Goal: Task Accomplishment & Management: Manage account settings

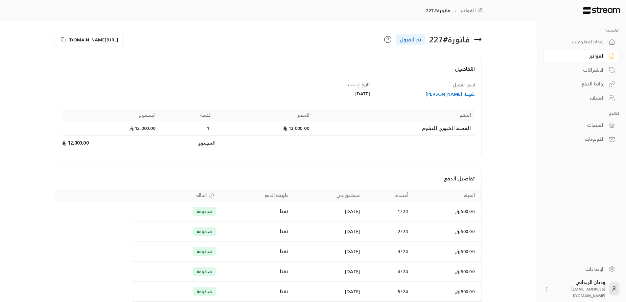
click at [600, 100] on div "العملاء" at bounding box center [578, 98] width 53 height 7
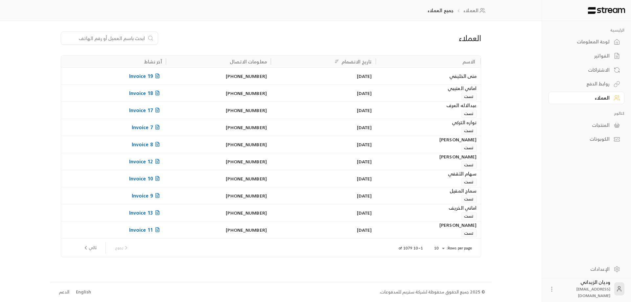
click at [89, 42] on div at bounding box center [109, 38] width 97 height 13
paste input "966501377026"
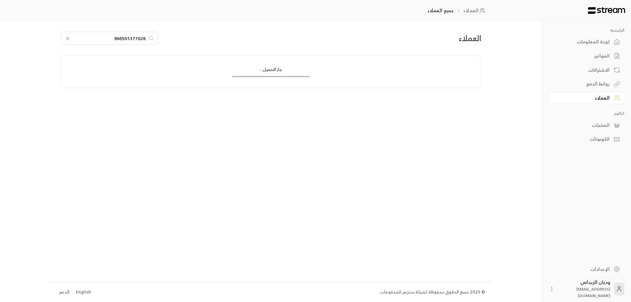
type input "966501377026"
click at [397, 78] on div "امال مسرع [PERSON_NAME]" at bounding box center [428, 76] width 97 height 17
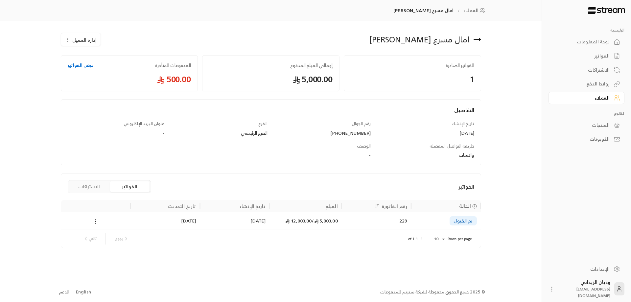
click at [369, 218] on div "229" at bounding box center [376, 220] width 61 height 17
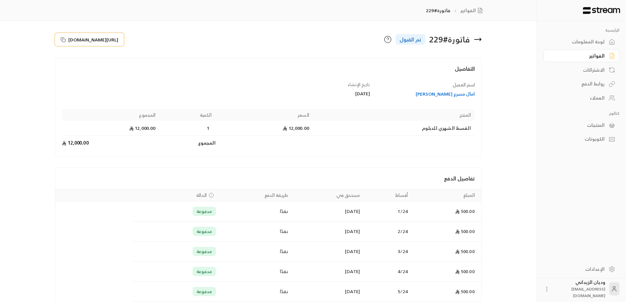
click at [62, 41] on icon at bounding box center [62, 39] width 5 height 5
click at [60, 37] on icon at bounding box center [62, 39] width 5 height 5
click at [595, 98] on div "العملاء" at bounding box center [578, 98] width 53 height 7
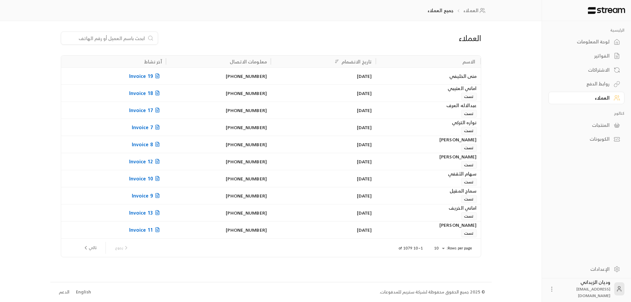
click at [112, 37] on input at bounding box center [105, 38] width 80 height 7
paste input "[PERSON_NAME]"
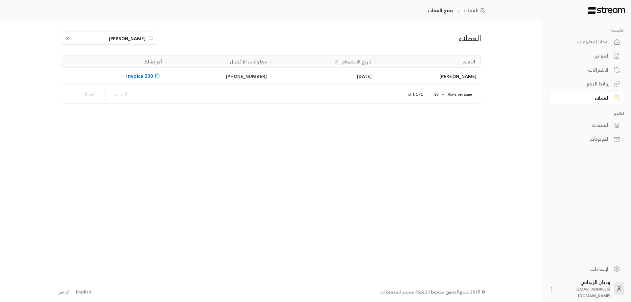
type input "[PERSON_NAME]"
click at [374, 80] on div "[DATE]" at bounding box center [323, 75] width 105 height 17
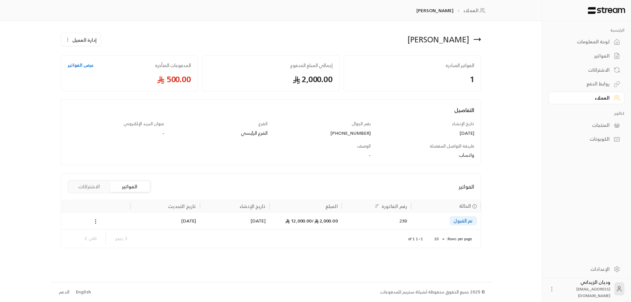
click at [280, 217] on div "2,000.00 / 12,000.00" at bounding box center [305, 220] width 64 height 17
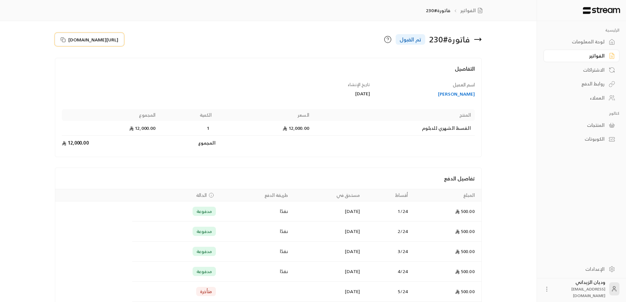
click at [62, 38] on icon at bounding box center [62, 39] width 5 height 5
click at [596, 97] on div "العملاء" at bounding box center [578, 98] width 53 height 7
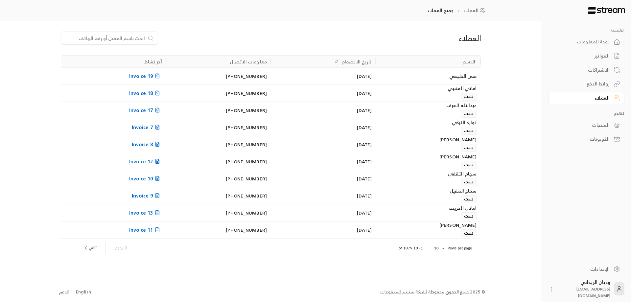
paste input "[PERSON_NAME] [PERSON_NAME]"
type input "[PERSON_NAME] [PERSON_NAME]"
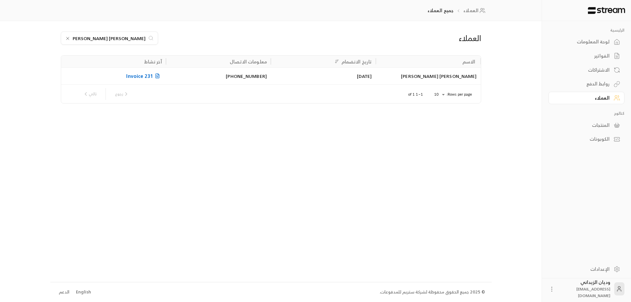
click at [316, 73] on div "[DATE]" at bounding box center [323, 76] width 97 height 17
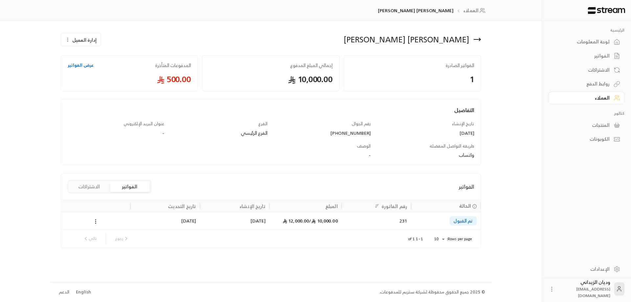
click at [358, 223] on div "231" at bounding box center [376, 220] width 61 height 17
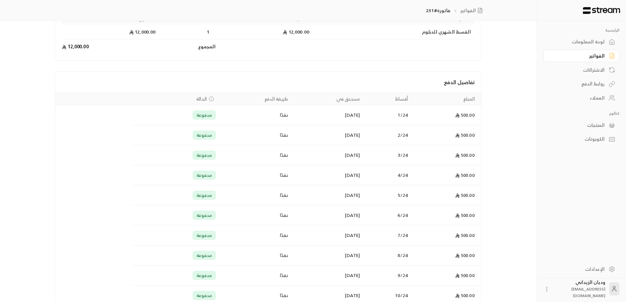
drag, startPoint x: 625, startPoint y: 65, endPoint x: 625, endPoint y: 38, distance: 27.3
click at [625, 38] on div "الرئيسية لوحة المعلومات الفواتير الاشتراكات روابط الدفع العملاء كتالوج المنتجات…" at bounding box center [581, 83] width 89 height 125
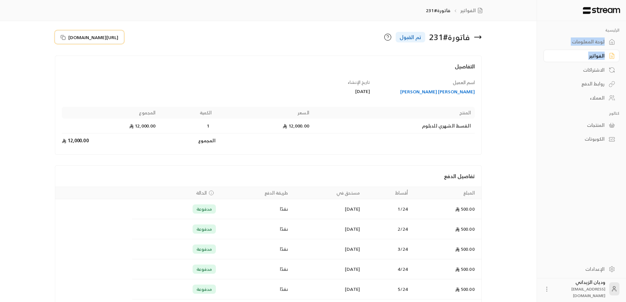
click at [63, 35] on icon at bounding box center [62, 37] width 5 height 5
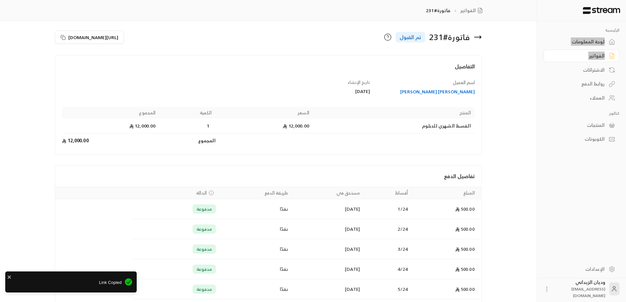
click at [602, 99] on div "العملاء" at bounding box center [578, 98] width 53 height 7
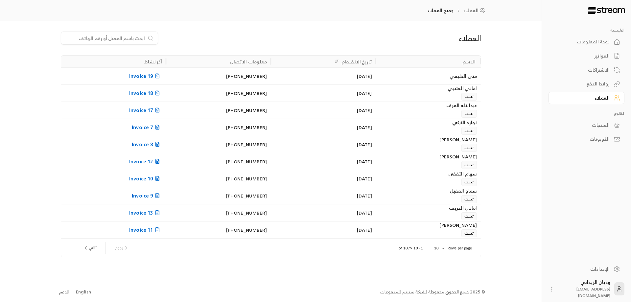
click at [104, 40] on input at bounding box center [105, 38] width 80 height 7
paste input "دلال [PERSON_NAME]"
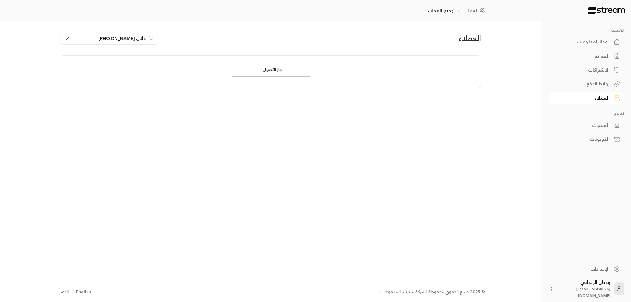
type input "دلال [PERSON_NAME]"
click at [274, 72] on div "[DATE]" at bounding box center [323, 75] width 105 height 17
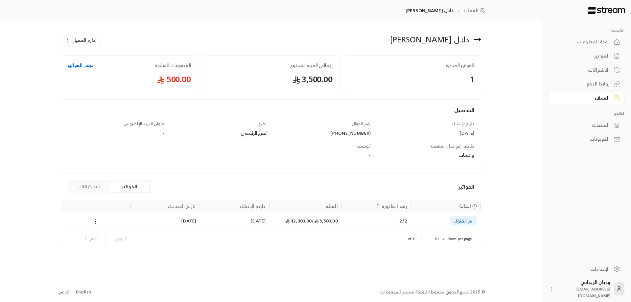
click at [280, 218] on div "3,500.00 / 12,000.00" at bounding box center [305, 220] width 64 height 17
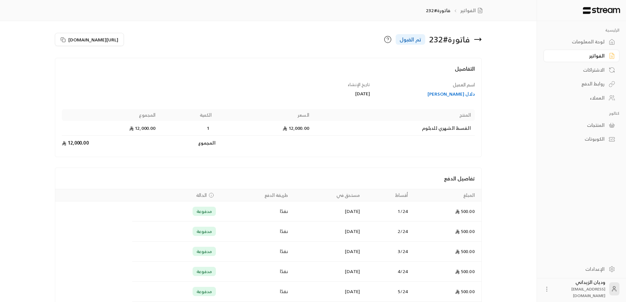
click at [602, 96] on div "العملاء" at bounding box center [578, 98] width 53 height 7
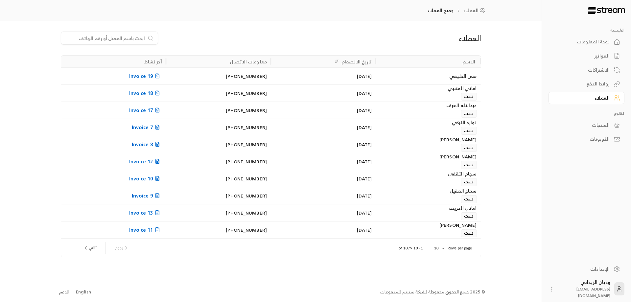
click at [140, 33] on div at bounding box center [109, 38] width 97 height 13
click at [138, 38] on input at bounding box center [105, 38] width 80 height 7
paste input "دلال [PERSON_NAME]"
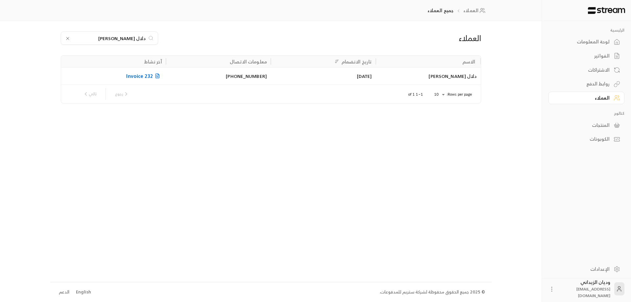
type input "دلال [PERSON_NAME]"
click at [342, 81] on div "[DATE]" at bounding box center [323, 76] width 97 height 17
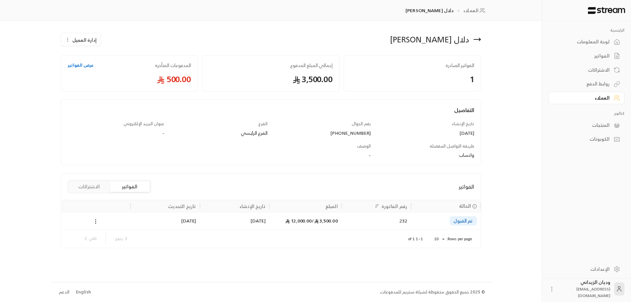
click at [330, 226] on div "3,500.00 / 12,000.00" at bounding box center [305, 220] width 64 height 17
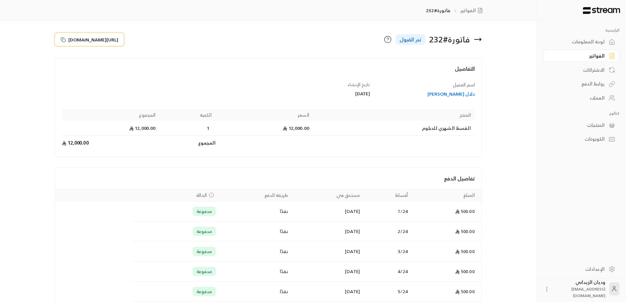
click at [59, 39] on button "[URL][DOMAIN_NAME]" at bounding box center [89, 39] width 69 height 13
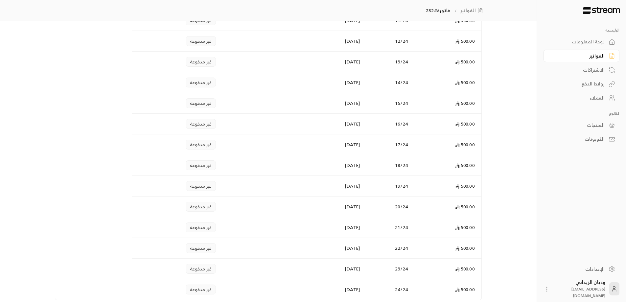
scroll to position [422, 0]
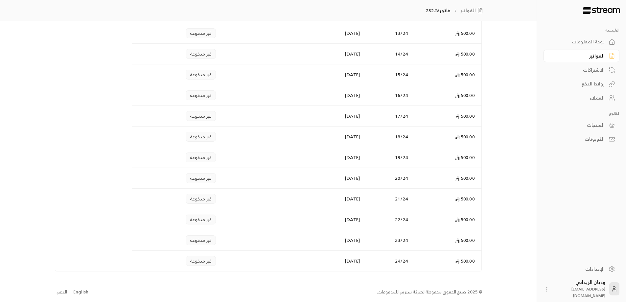
click at [612, 98] on icon at bounding box center [612, 98] width 7 height 7
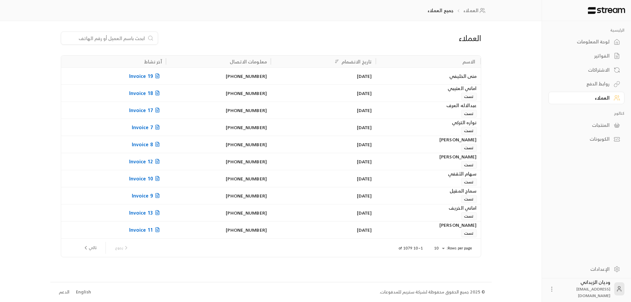
click at [101, 39] on input at bounding box center [105, 38] width 80 height 7
paste input "966509623769"
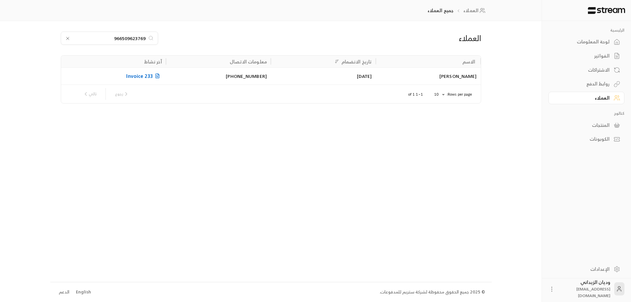
type input "966509623769"
click at [410, 75] on div "[PERSON_NAME]" at bounding box center [428, 76] width 97 height 17
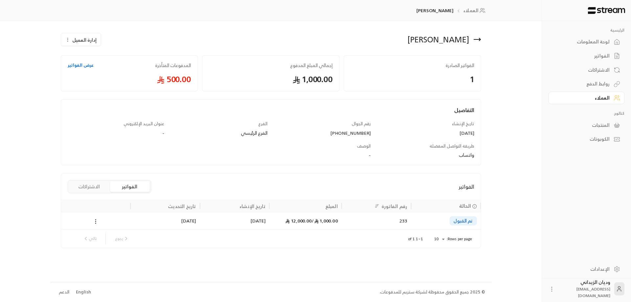
click at [364, 219] on div "233" at bounding box center [376, 220] width 61 height 17
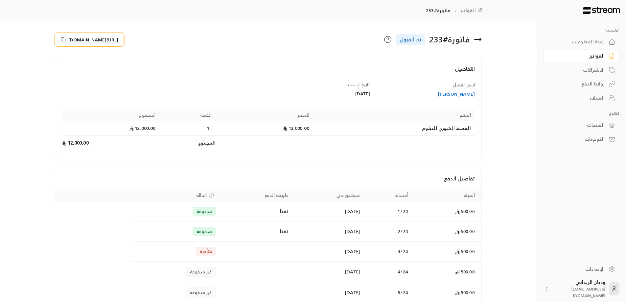
click at [63, 38] on icon at bounding box center [62, 39] width 5 height 5
click at [596, 95] on div "العملاء" at bounding box center [578, 98] width 53 height 7
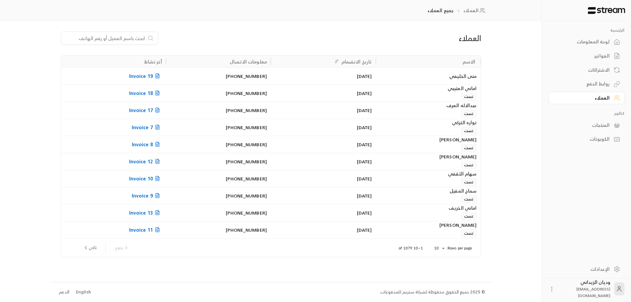
click at [132, 37] on input at bounding box center [105, 38] width 80 height 7
paste input "966554804628"
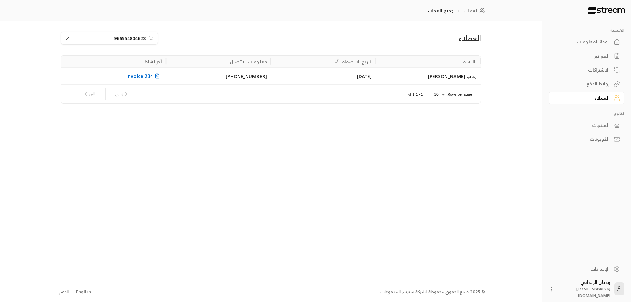
type input "966554804628"
click at [303, 82] on div "[DATE]" at bounding box center [323, 76] width 97 height 17
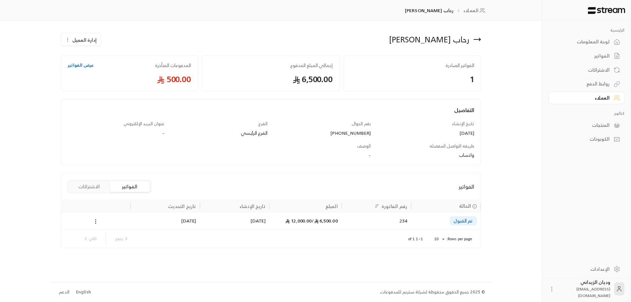
click at [366, 220] on div "234" at bounding box center [376, 220] width 61 height 17
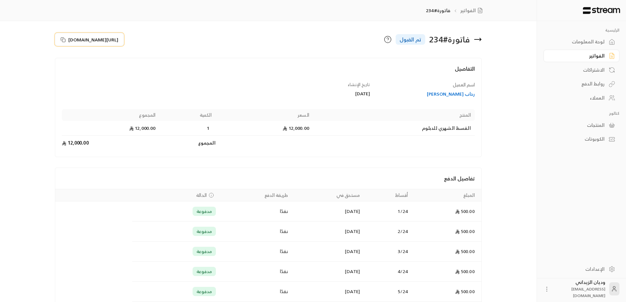
click at [63, 39] on icon at bounding box center [62, 39] width 5 height 5
click at [584, 89] on link "روابط الدفع" at bounding box center [582, 84] width 76 height 13
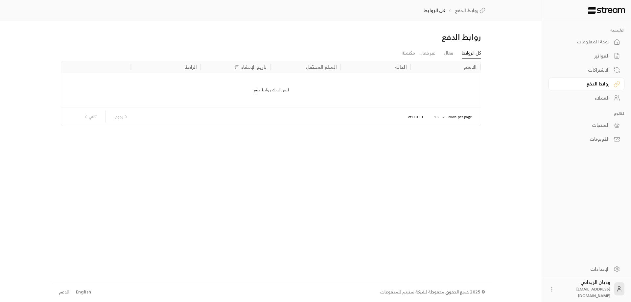
click at [604, 97] on div "العملاء" at bounding box center [583, 98] width 53 height 7
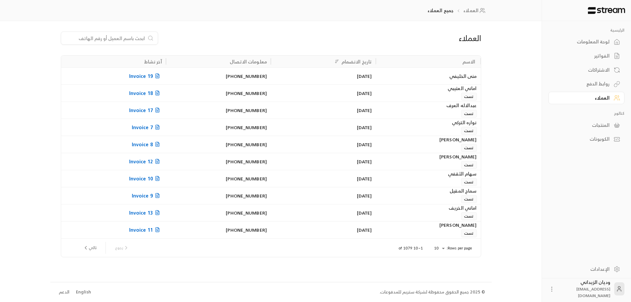
click at [113, 39] on input at bounding box center [105, 38] width 80 height 7
paste input "966538900956"
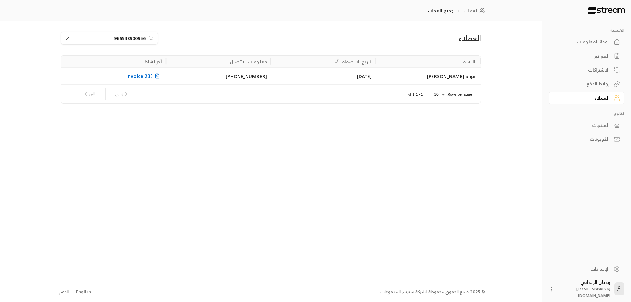
type input "966538900956"
click at [403, 73] on div "امواج [PERSON_NAME]" at bounding box center [428, 76] width 97 height 17
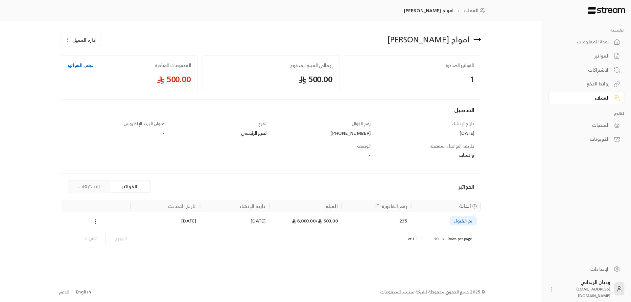
click at [391, 219] on div "235" at bounding box center [376, 220] width 61 height 17
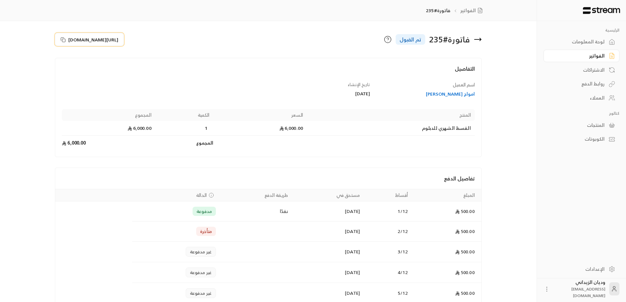
click at [61, 39] on icon at bounding box center [62, 39] width 5 height 5
click at [589, 96] on div "العملاء" at bounding box center [578, 98] width 53 height 7
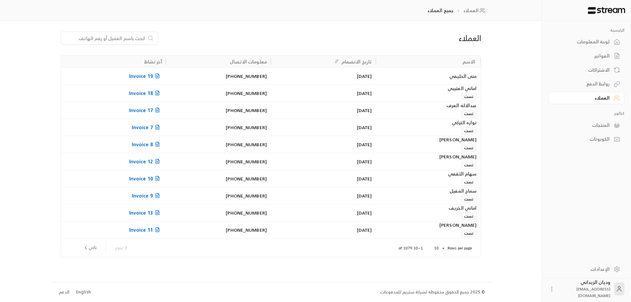
click at [127, 37] on input at bounding box center [105, 38] width 80 height 7
paste input "966557297875"
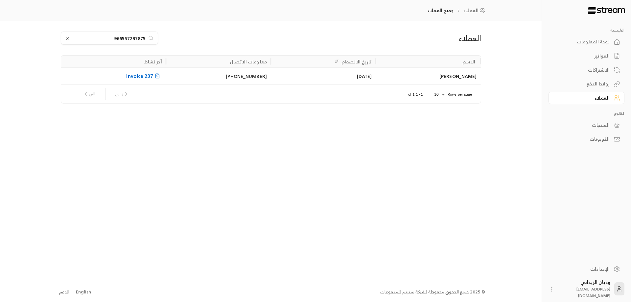
type input "966557297875"
click at [246, 81] on div "[PHONE_NUMBER]" at bounding box center [218, 76] width 97 height 17
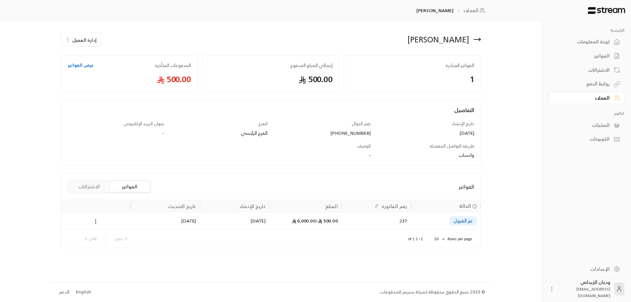
click at [431, 226] on div "تم القبول" at bounding box center [445, 220] width 61 height 17
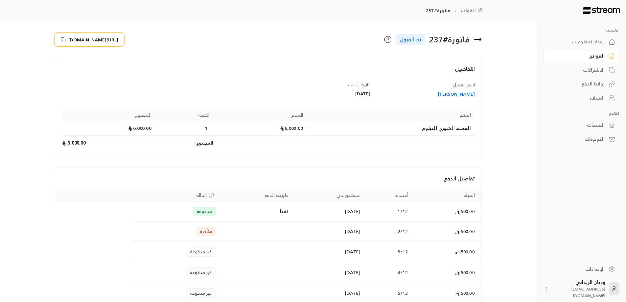
click at [61, 35] on button "[URL][DOMAIN_NAME]" at bounding box center [89, 39] width 69 height 13
click at [592, 97] on div "العملاء" at bounding box center [578, 98] width 53 height 7
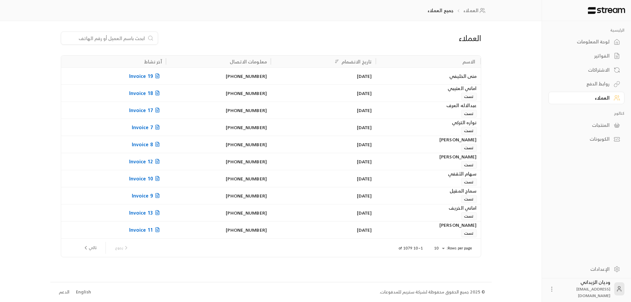
paste input "966599719880"
type input "966599719880"
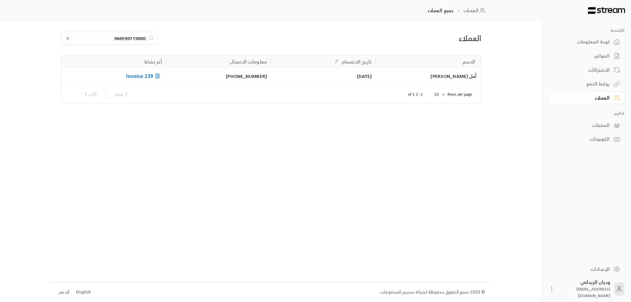
click at [409, 81] on div "أمل [PERSON_NAME]" at bounding box center [428, 76] width 97 height 17
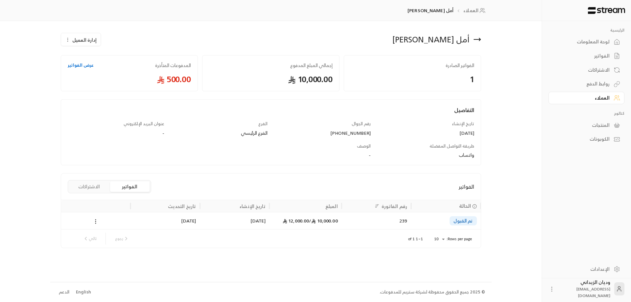
click at [309, 220] on span "10,000.00 /" at bounding box center [323, 221] width 29 height 8
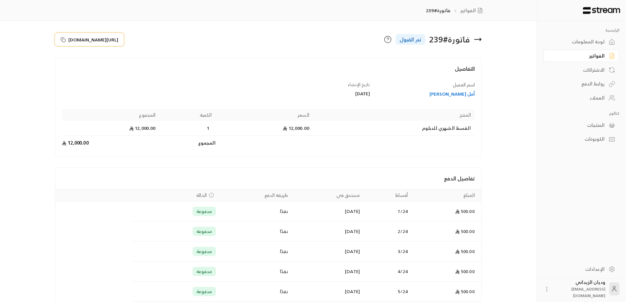
click at [64, 38] on icon at bounding box center [62, 38] width 3 height 3
click at [593, 98] on div "العملاء" at bounding box center [578, 98] width 53 height 7
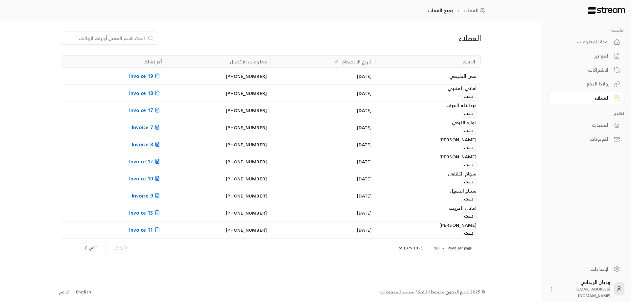
click at [124, 38] on input at bounding box center [105, 38] width 80 height 7
paste input "966503462405"
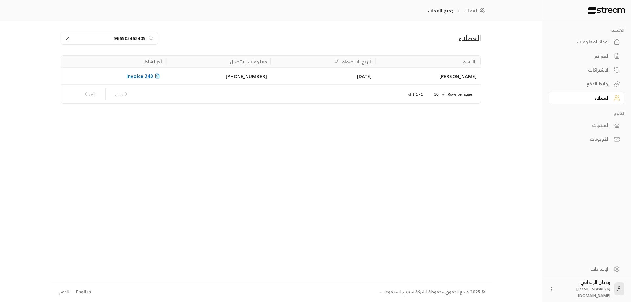
type input "966503462405"
click at [351, 76] on div "[DATE]" at bounding box center [323, 76] width 97 height 17
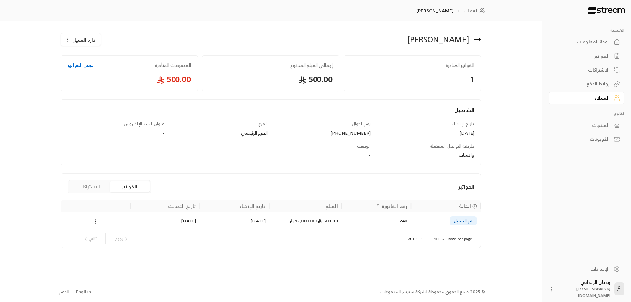
click at [374, 226] on div "240" at bounding box center [376, 220] width 61 height 17
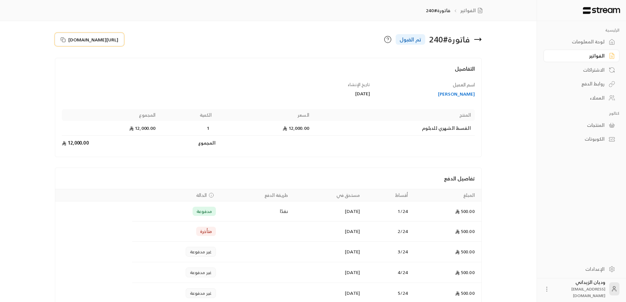
click at [61, 39] on icon at bounding box center [62, 39] width 5 height 5
